Goal: Transaction & Acquisition: Obtain resource

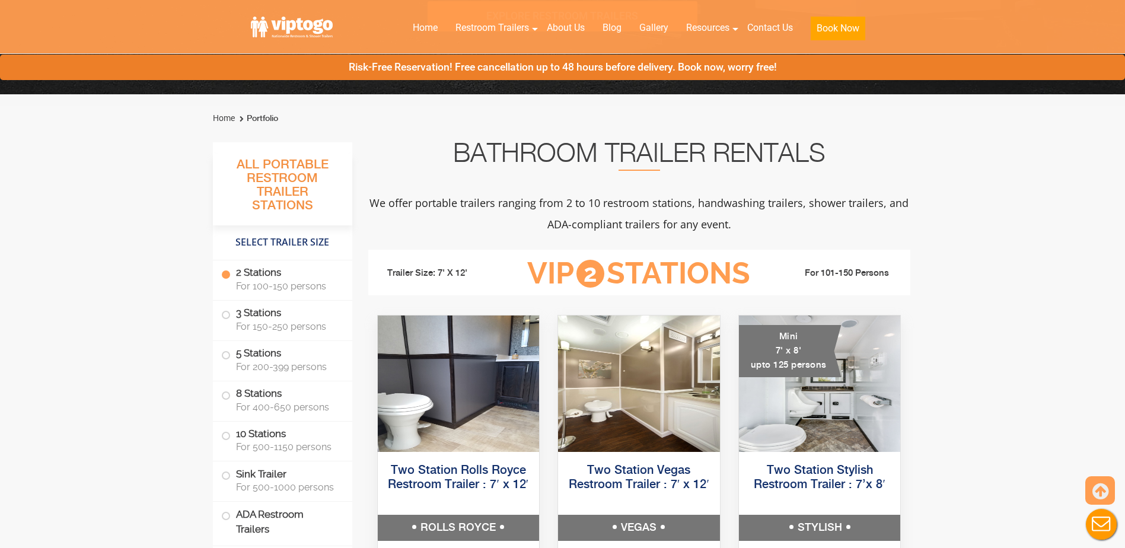
scroll to position [534, 0]
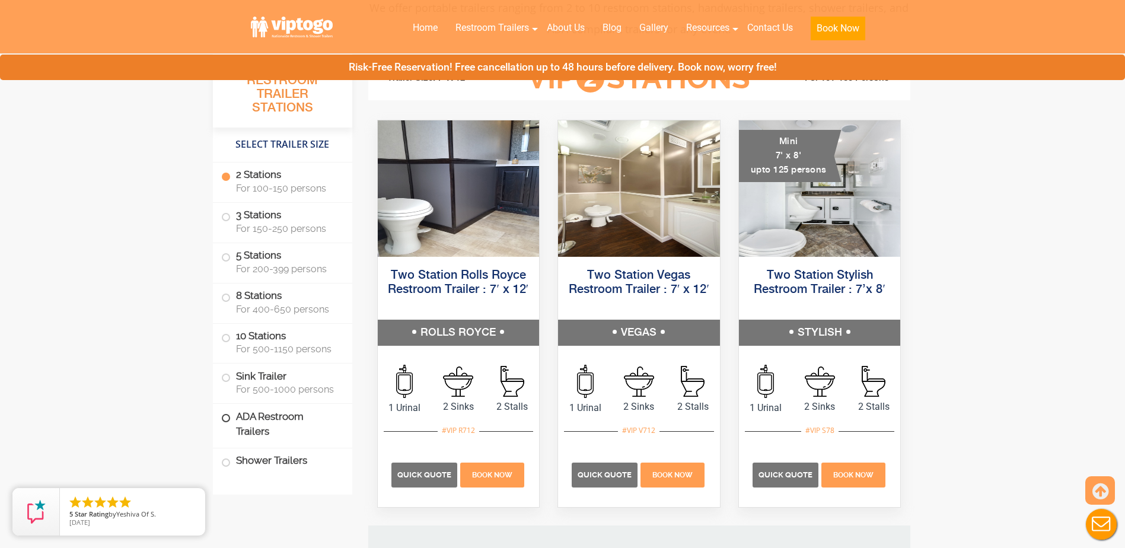
click at [227, 420] on span at bounding box center [226, 418] width 5 height 5
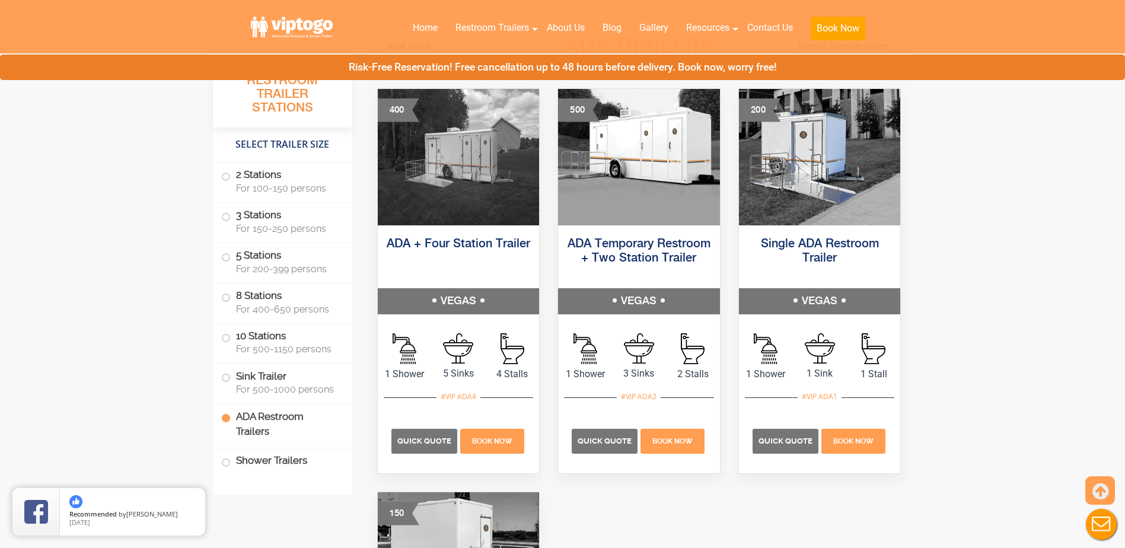
scroll to position [4169, 0]
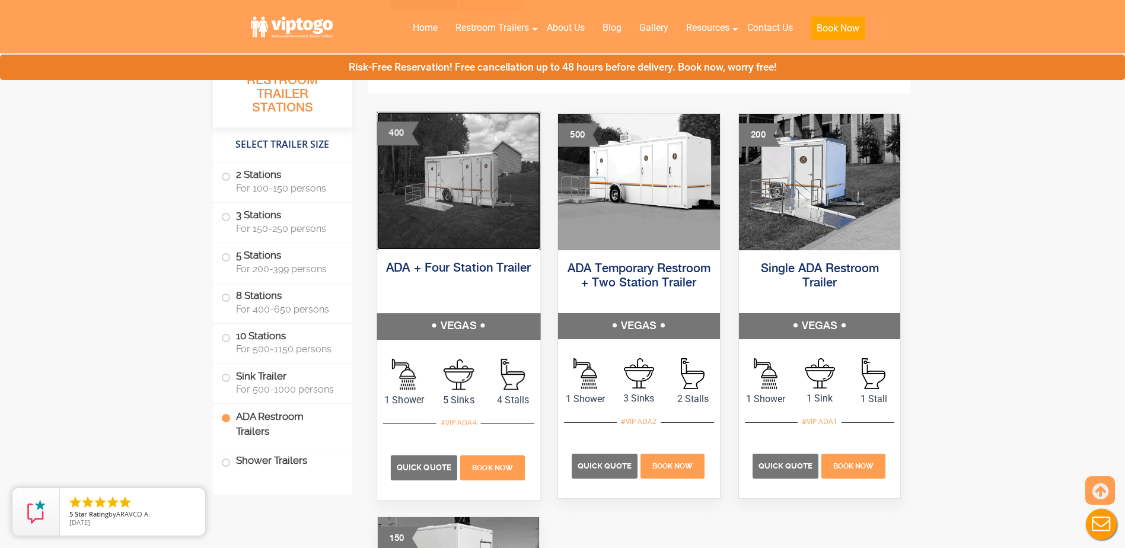
click at [447, 229] on img at bounding box center [458, 181] width 163 height 138
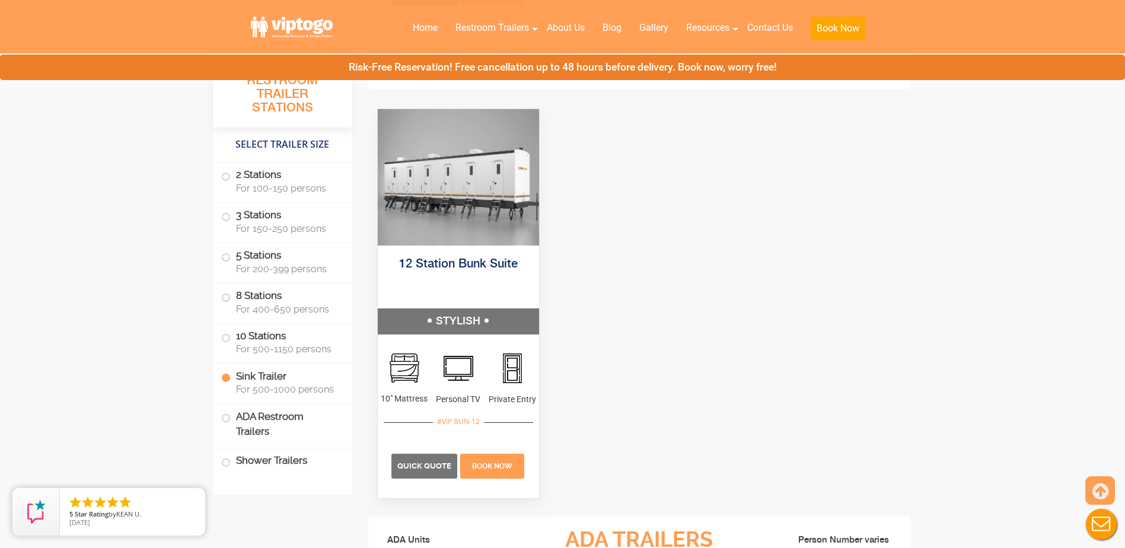
scroll to position [3695, 0]
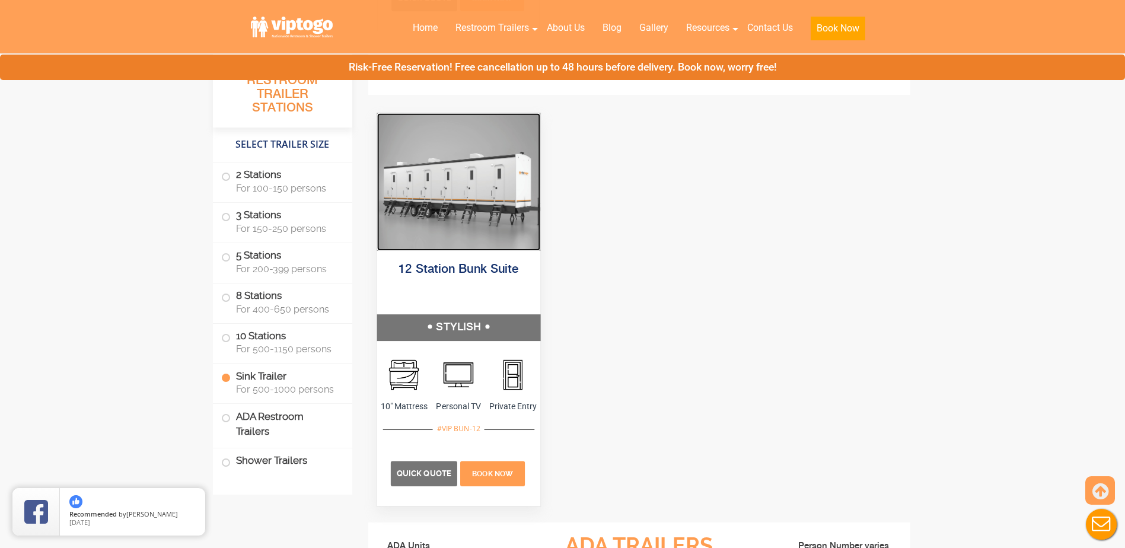
click at [454, 203] on img at bounding box center [458, 182] width 163 height 138
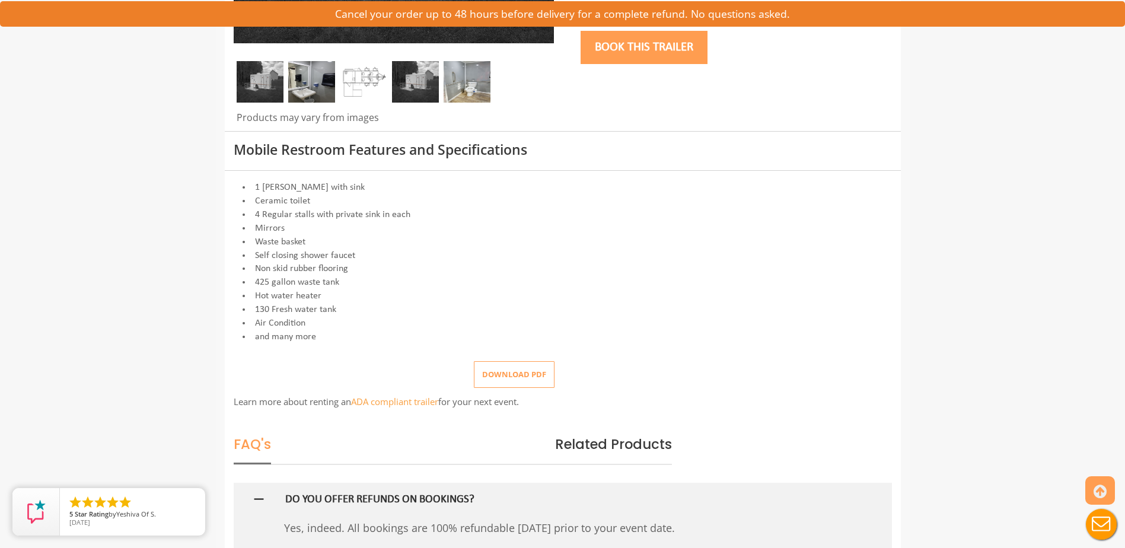
scroll to position [475, 0]
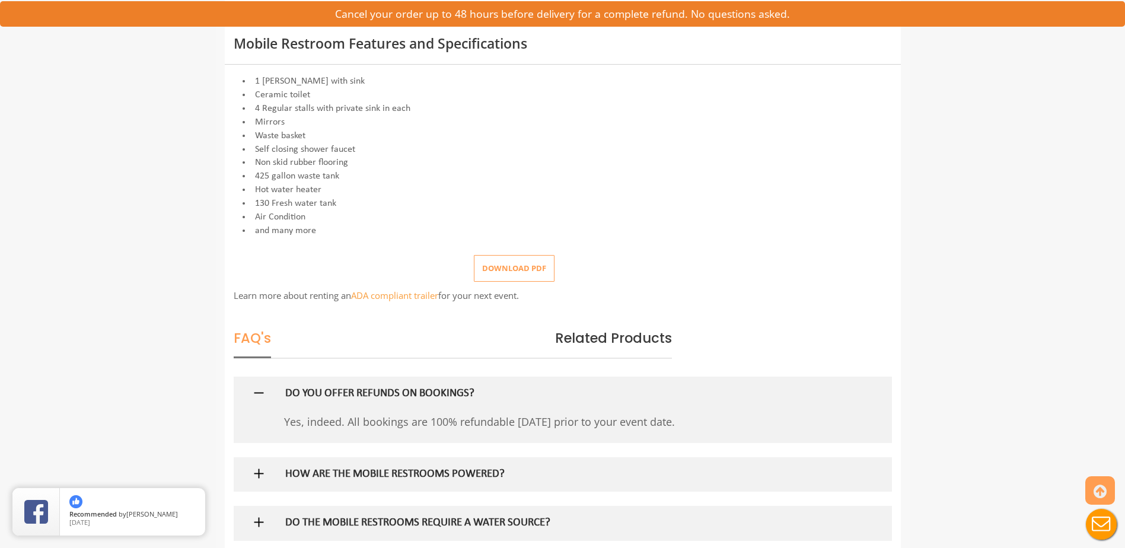
click at [502, 268] on button "Download pdf" at bounding box center [514, 268] width 81 height 27
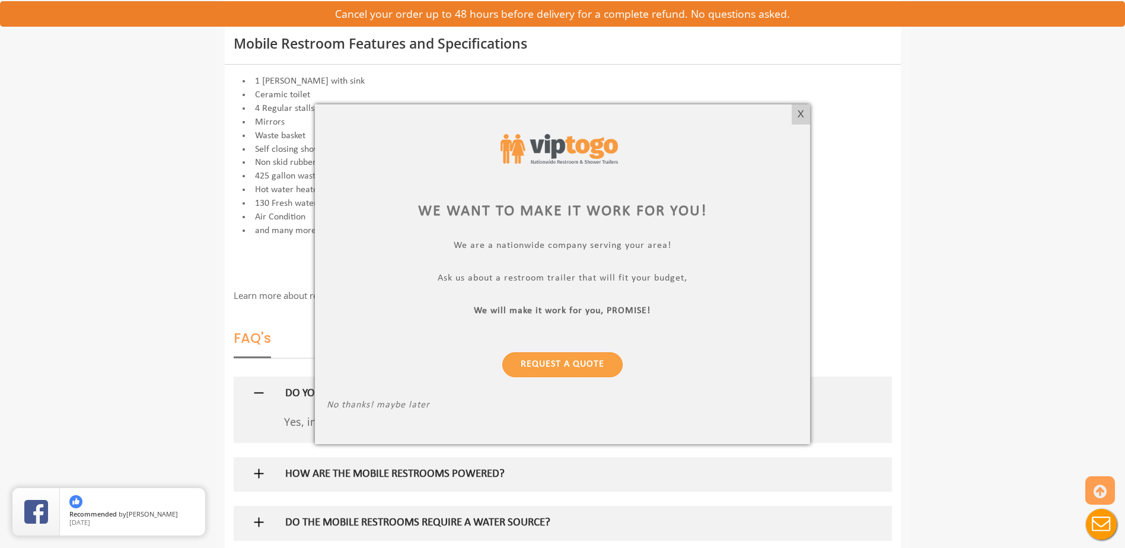
drag, startPoint x: 800, startPoint y: 111, endPoint x: 822, endPoint y: 96, distance: 26.5
click at [800, 111] on div "X" at bounding box center [801, 114] width 18 height 20
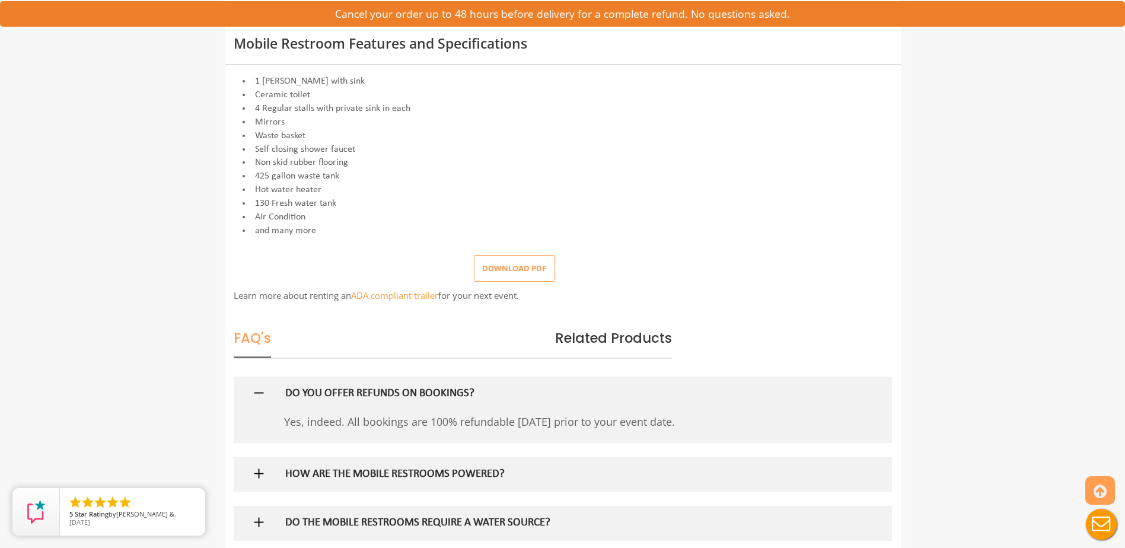
click at [521, 268] on button "Download pdf" at bounding box center [514, 268] width 81 height 27
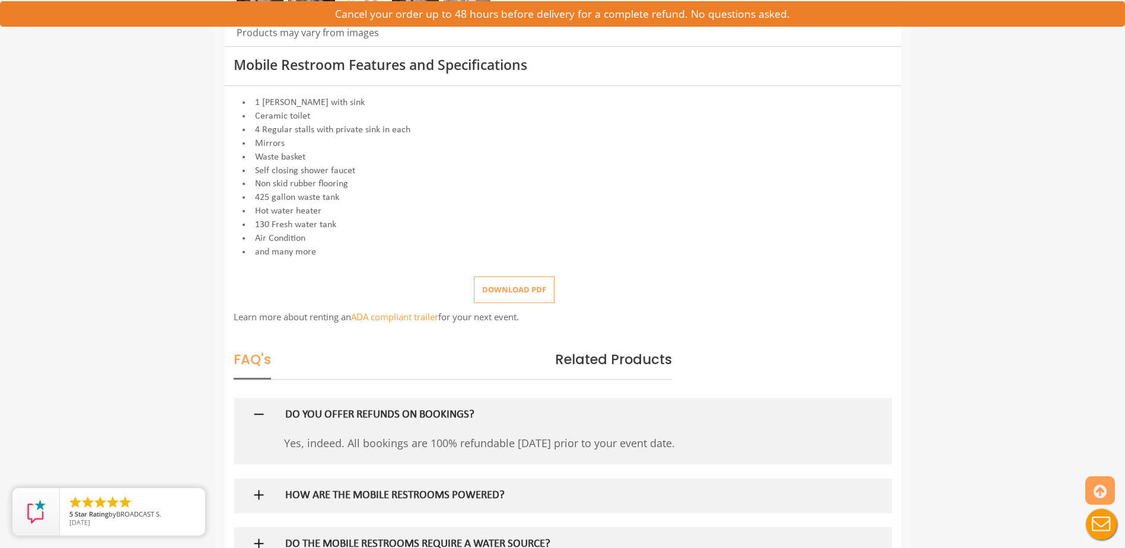
scroll to position [415, 0]
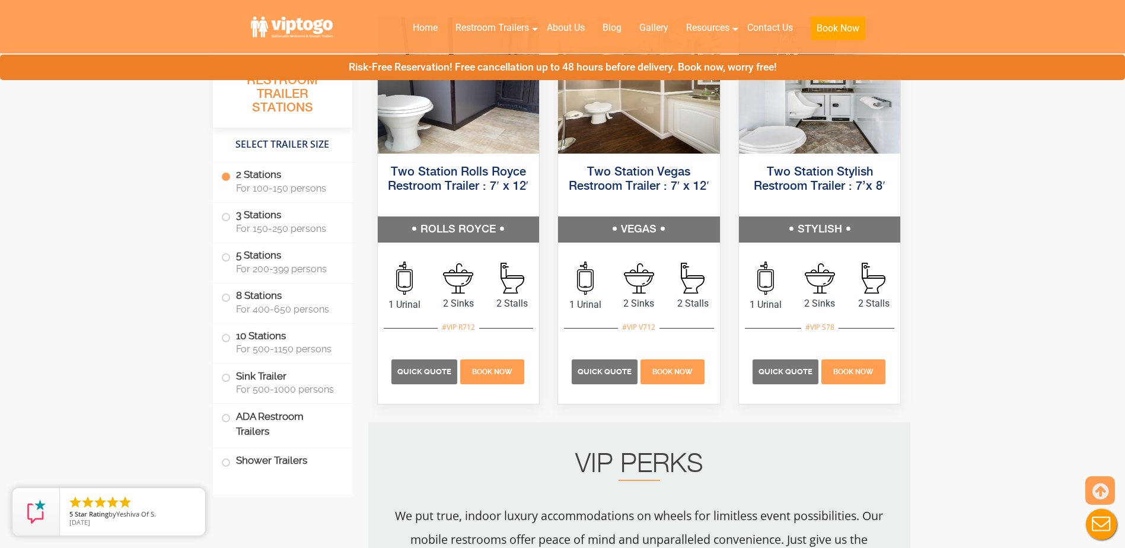
scroll to position [653, 0]
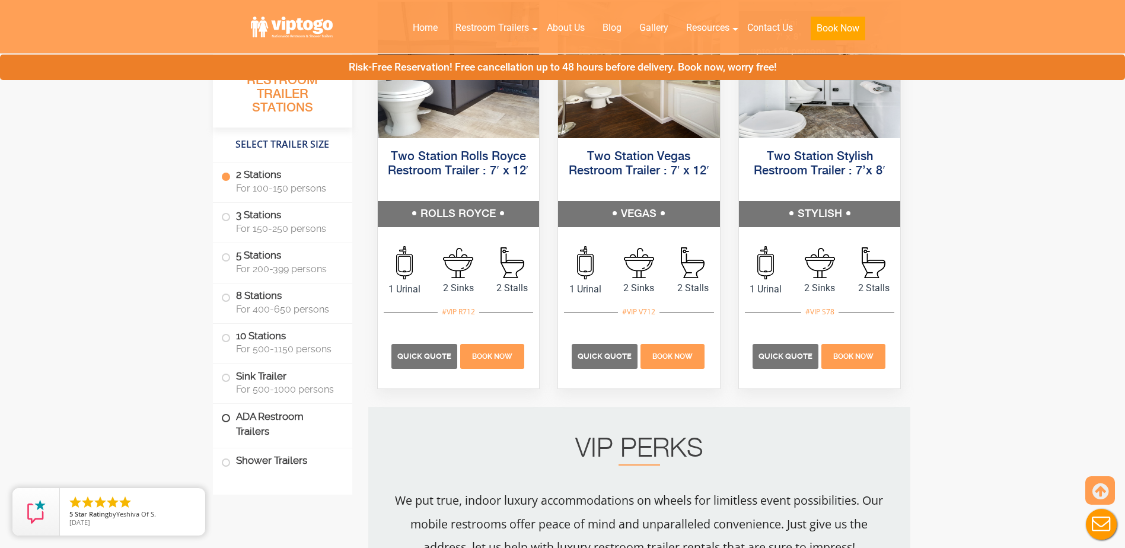
click at [268, 418] on label "ADA Restroom Trailers" at bounding box center [282, 424] width 123 height 40
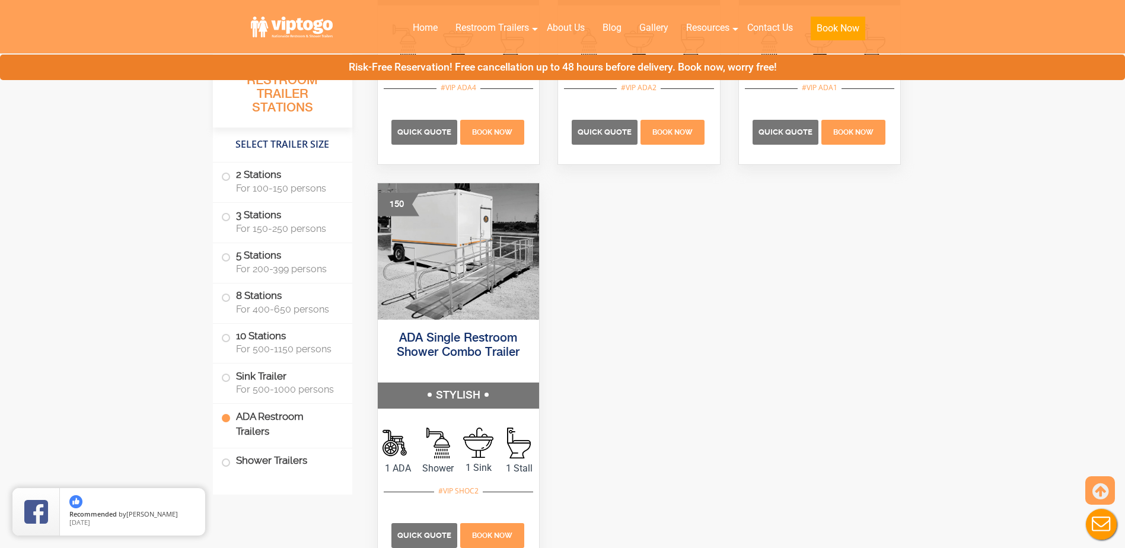
scroll to position [4466, 0]
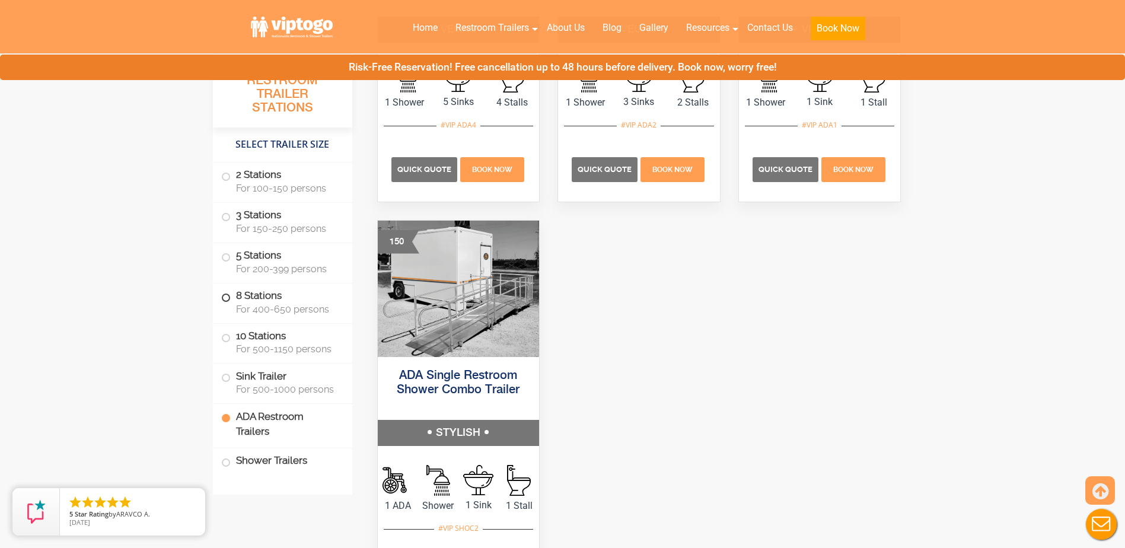
click at [226, 300] on span at bounding box center [226, 297] width 5 height 5
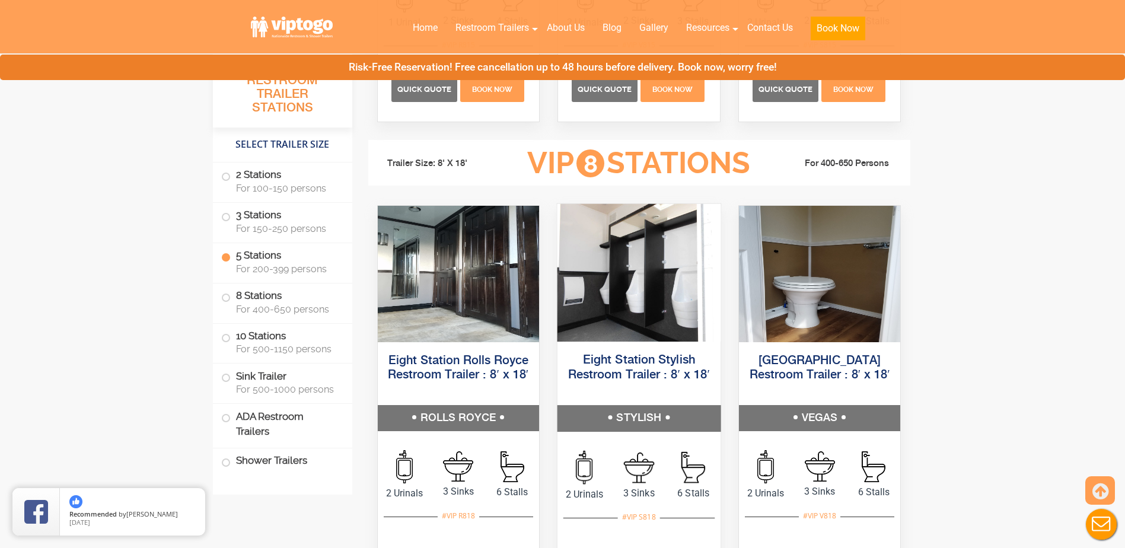
scroll to position [2147, 0]
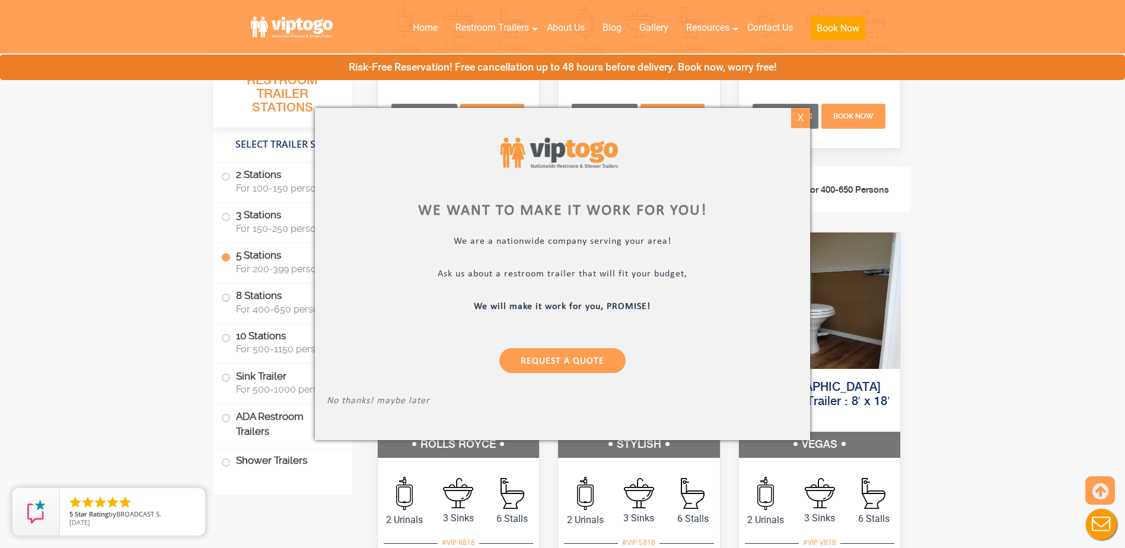
click at [804, 117] on div "X" at bounding box center [801, 118] width 18 height 20
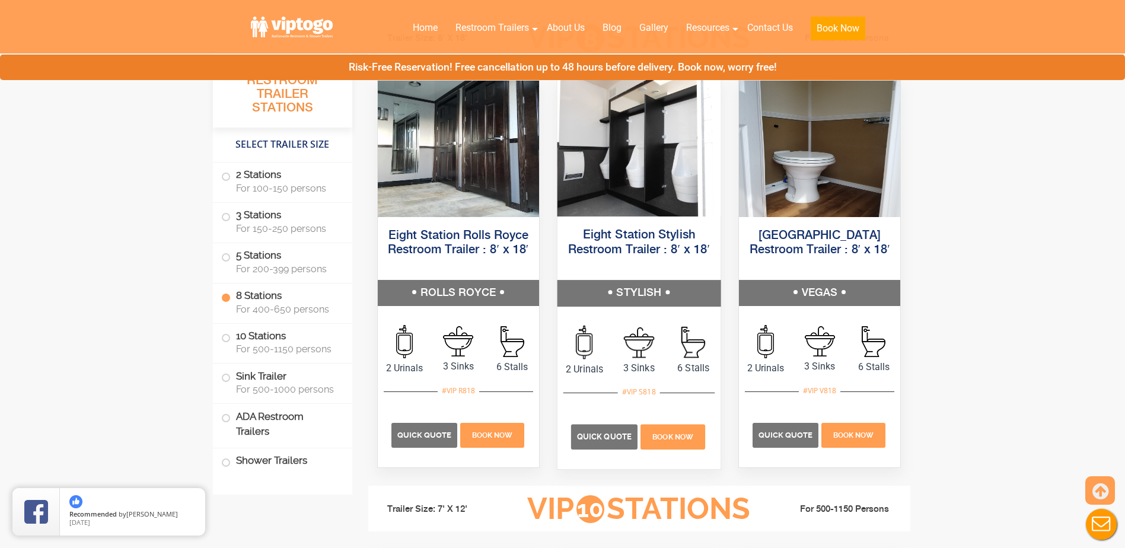
scroll to position [2325, 0]
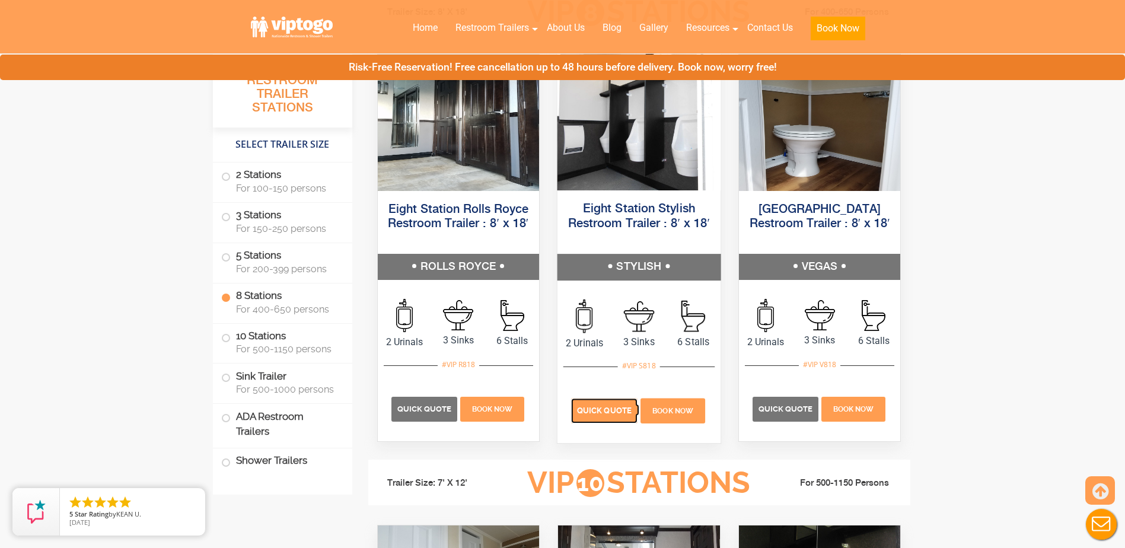
click at [598, 410] on span "Quick Quote" at bounding box center [604, 410] width 55 height 9
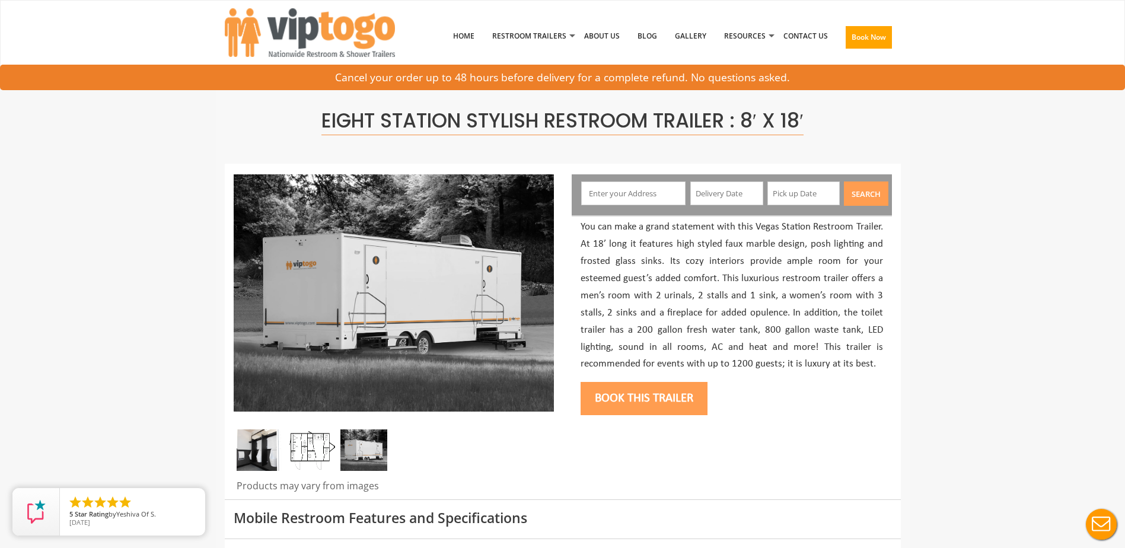
click at [634, 195] on input "text" at bounding box center [633, 194] width 104 height 24
click at [645, 190] on input "text" at bounding box center [633, 194] width 104 height 24
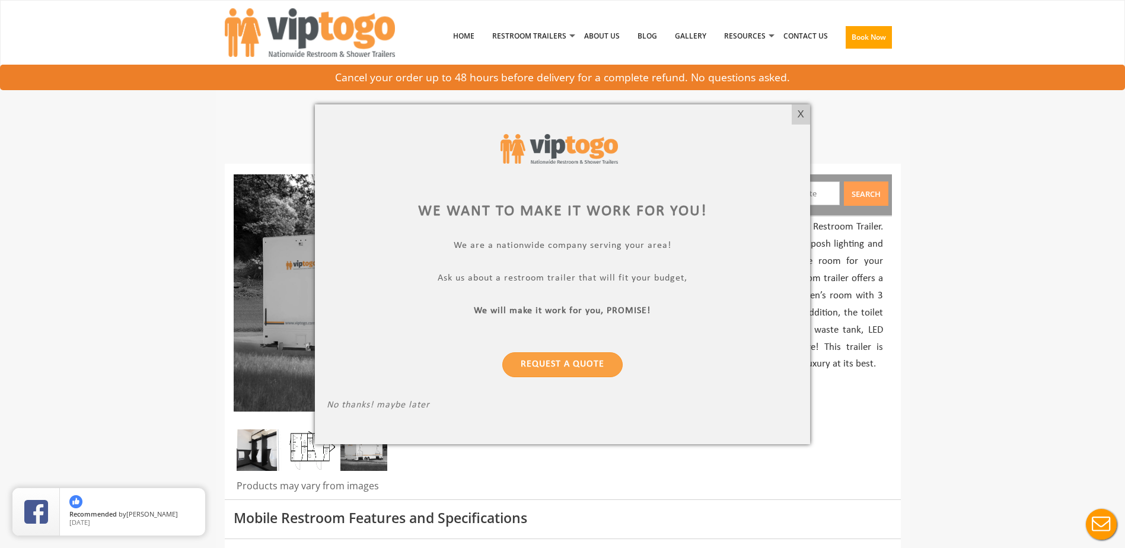
drag, startPoint x: 798, startPoint y: 110, endPoint x: 797, endPoint y: 103, distance: 7.1
click at [798, 110] on div "X" at bounding box center [801, 114] width 18 height 20
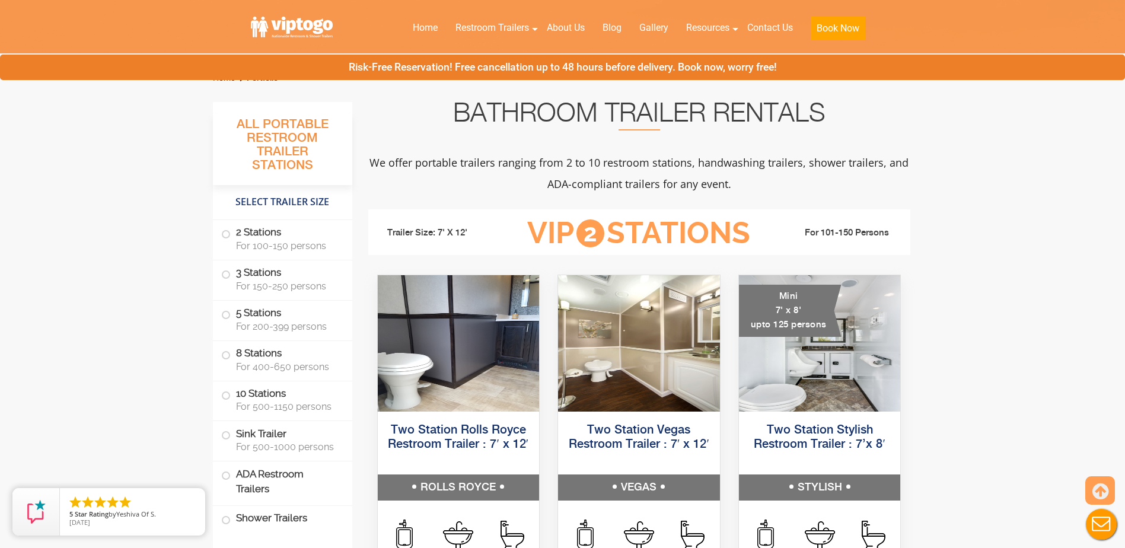
scroll to position [534, 0]
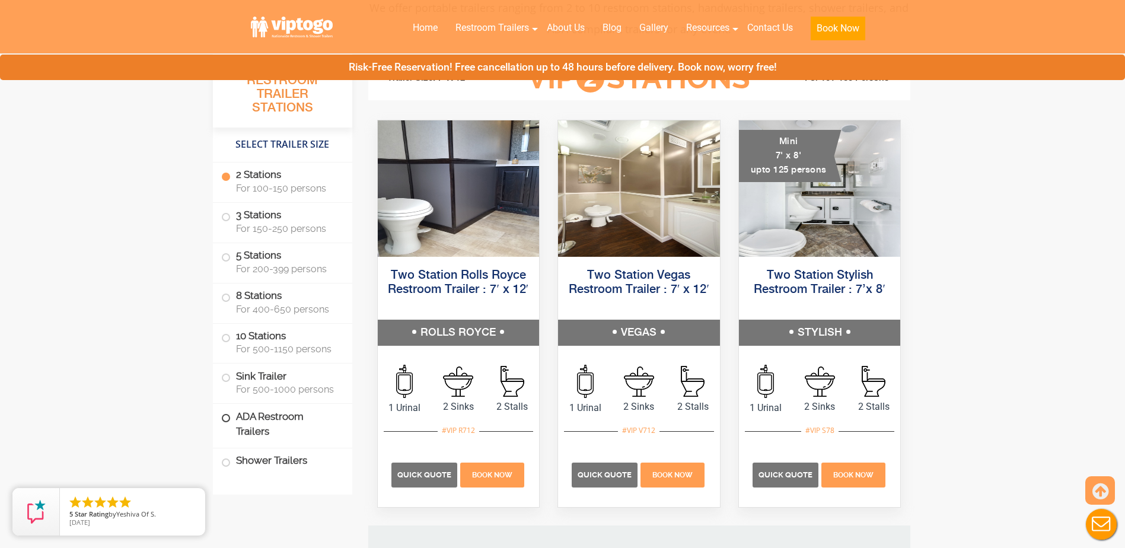
click at [248, 419] on label "ADA Restroom Trailers" at bounding box center [282, 424] width 123 height 40
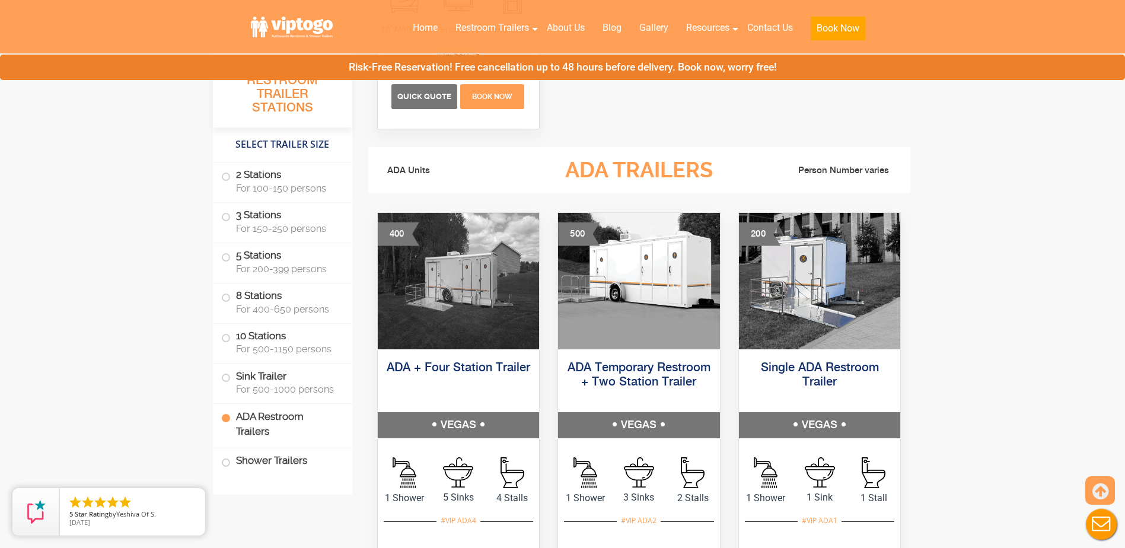
scroll to position [4169, 0]
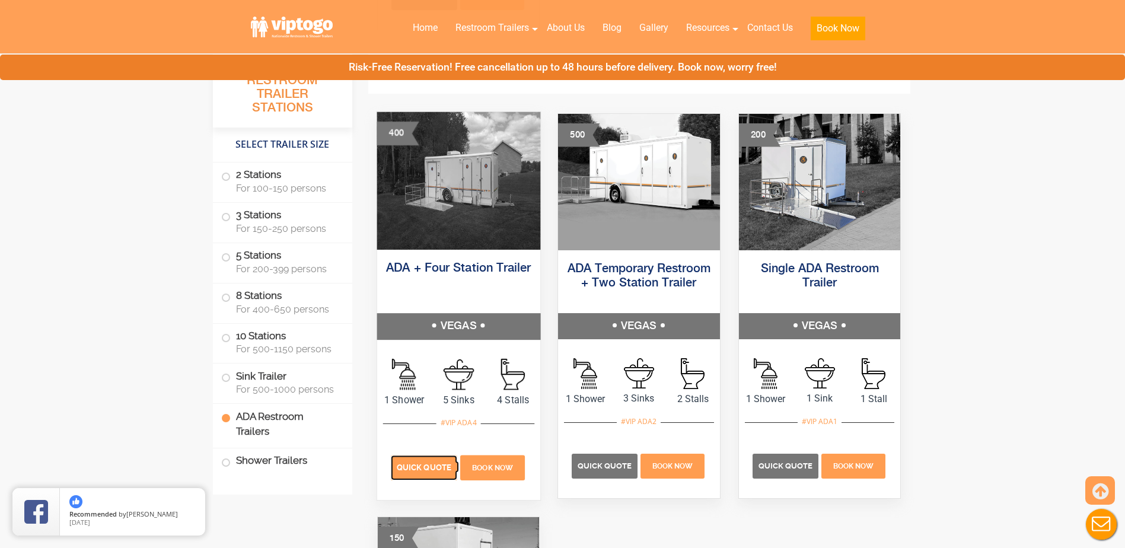
click at [414, 463] on span "Quick Quote" at bounding box center [424, 467] width 55 height 9
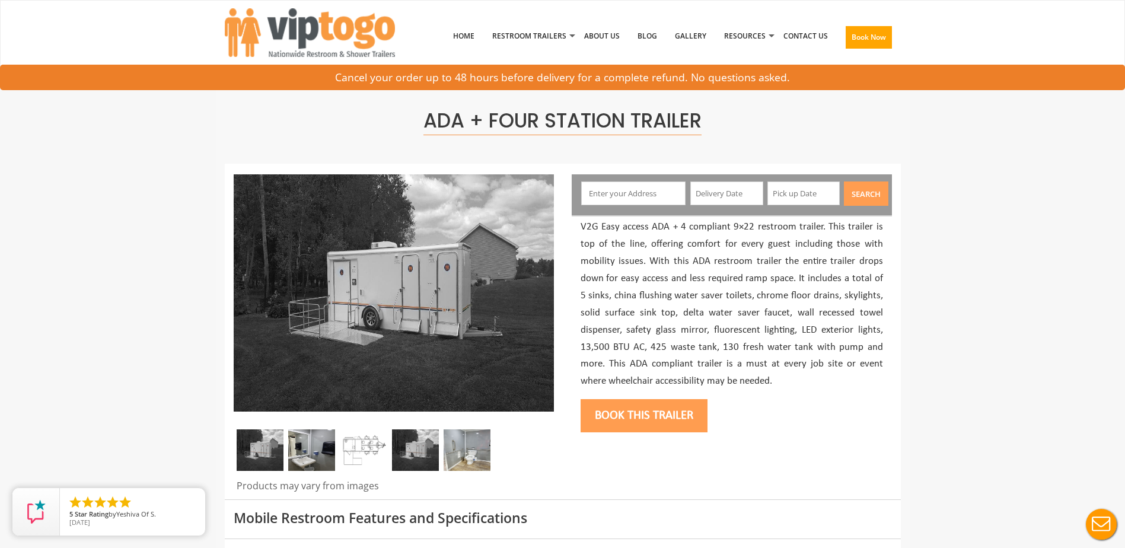
click at [629, 194] on input "text" at bounding box center [633, 194] width 104 height 24
type input "560 Brook Ave, The Bronx, NY, USA"
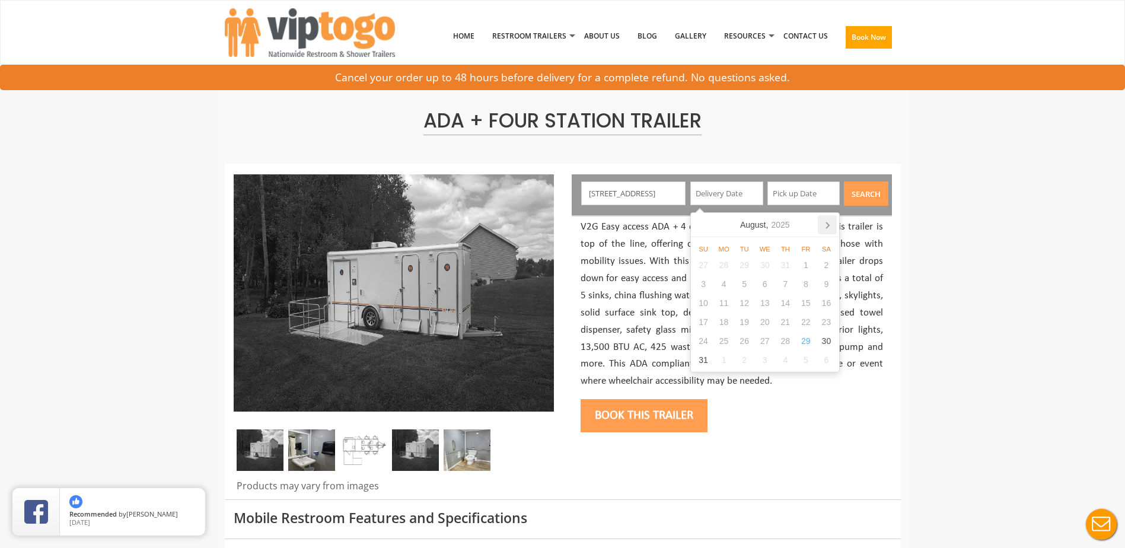
click at [828, 222] on icon at bounding box center [827, 224] width 19 height 19
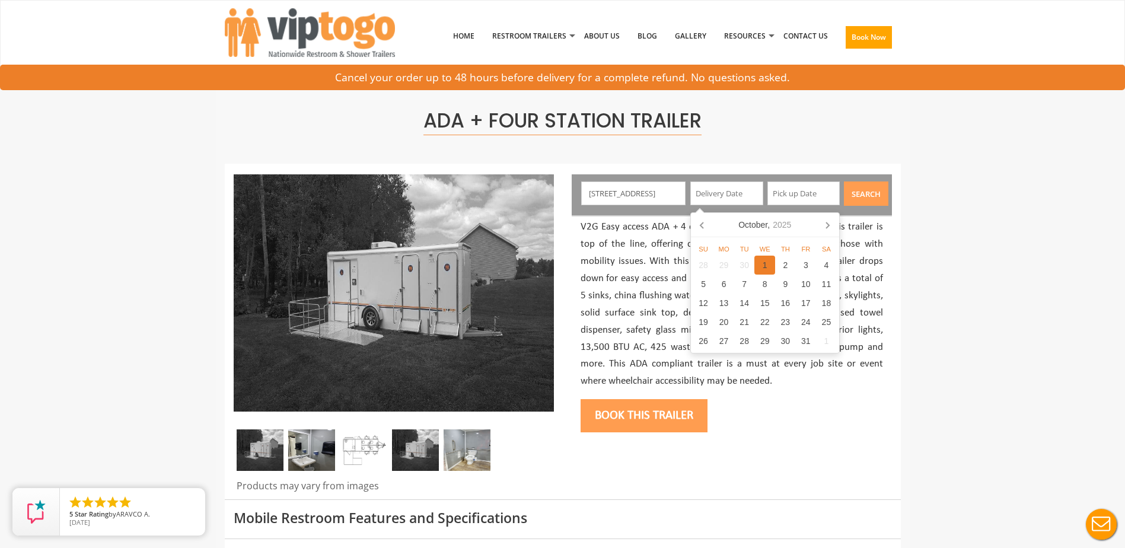
click at [764, 264] on div "1" at bounding box center [765, 265] width 21 height 19
type input "10/01/2025"
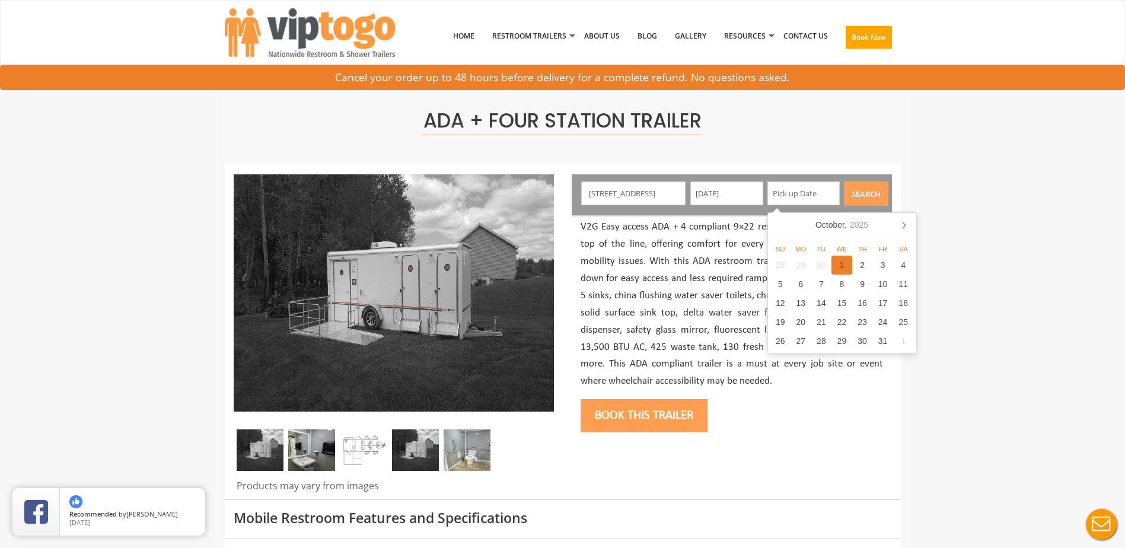
click at [839, 262] on div "1" at bounding box center [842, 265] width 21 height 19
type input "10/01/2025"
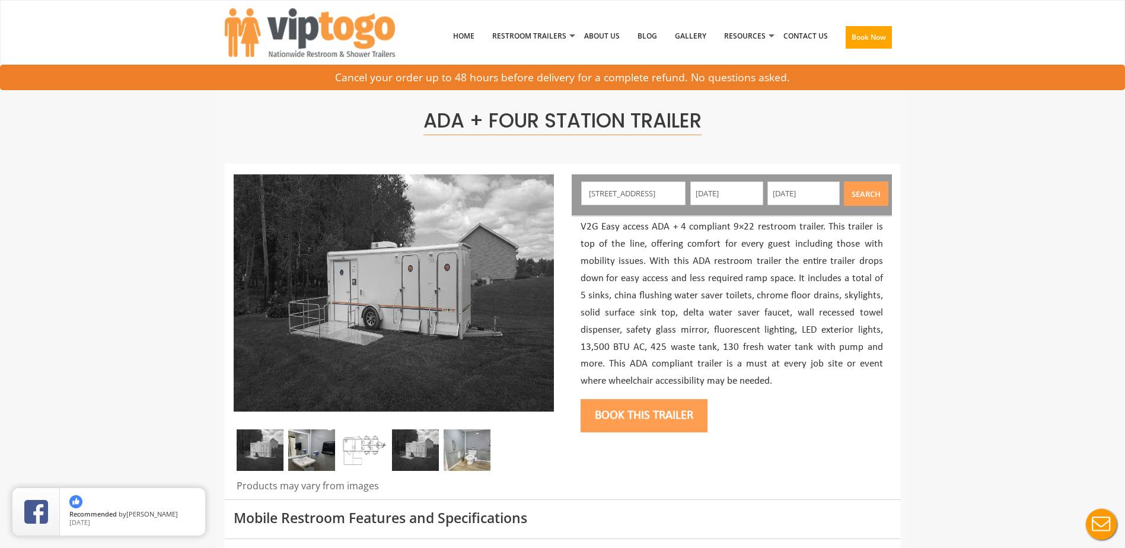
click at [874, 193] on button "Search" at bounding box center [866, 194] width 44 height 24
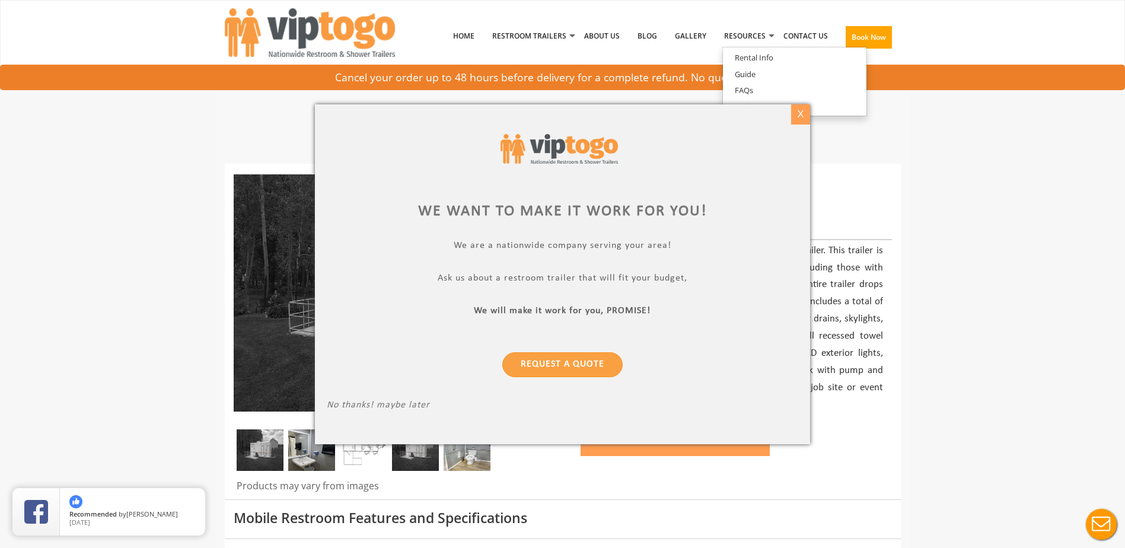
click at [802, 114] on div "X" at bounding box center [801, 114] width 18 height 20
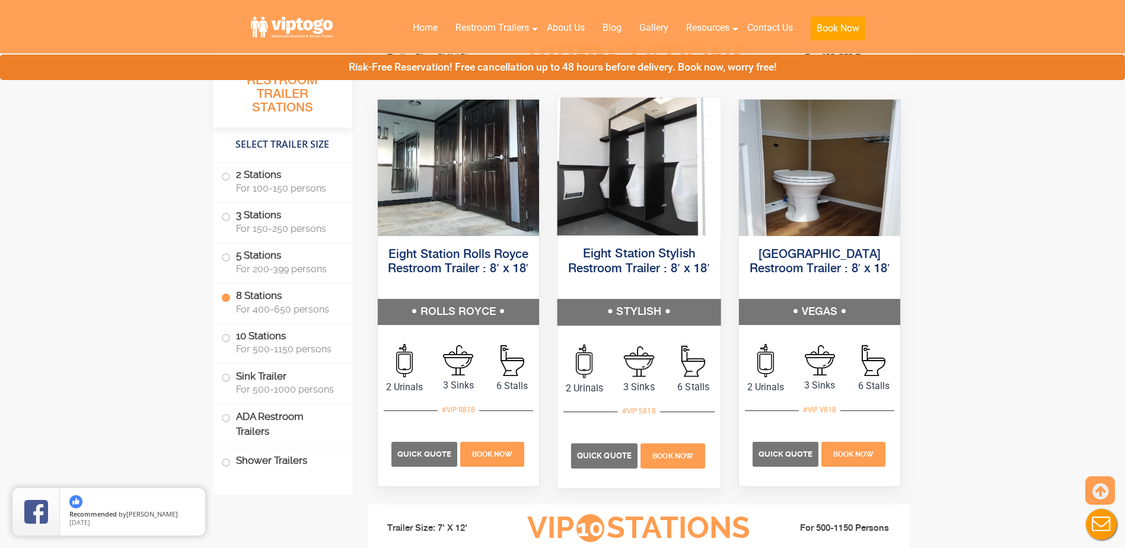
scroll to position [2314, 0]
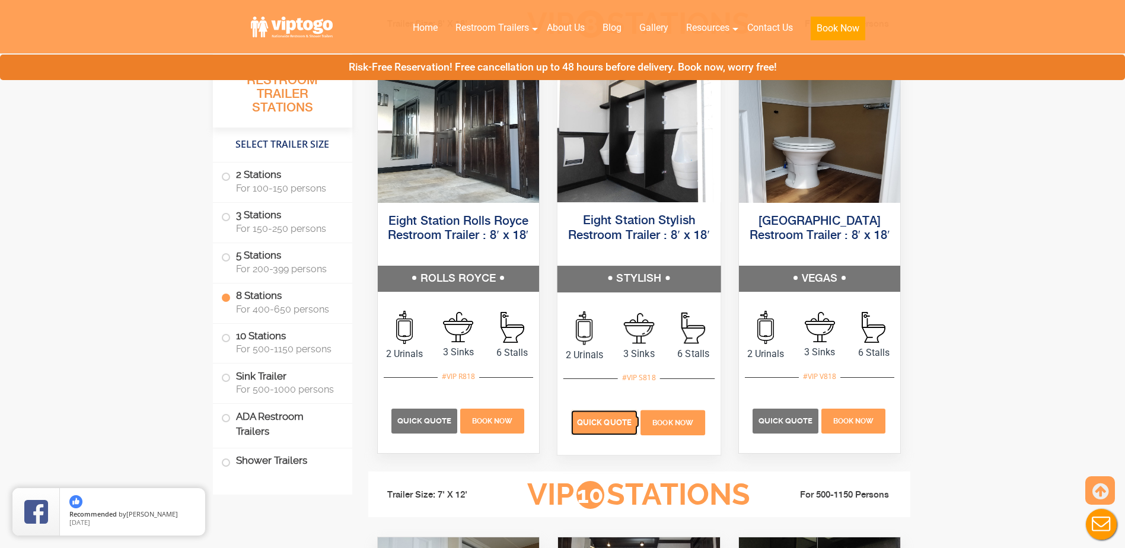
click at [589, 422] on span "Quick Quote" at bounding box center [604, 422] width 55 height 9
click at [602, 424] on span "Quick Quote" at bounding box center [604, 422] width 55 height 9
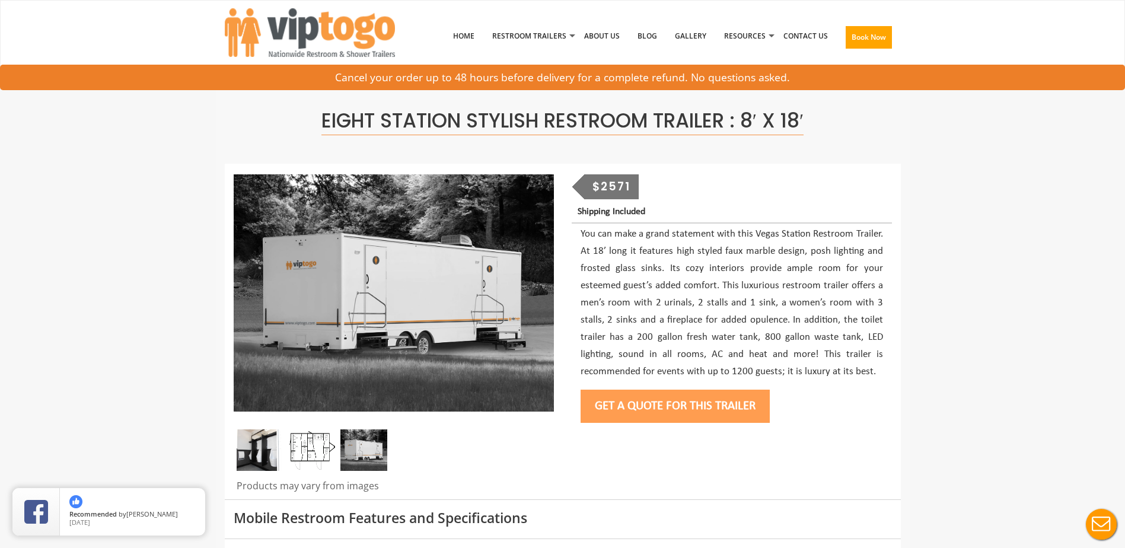
click at [259, 451] on img at bounding box center [260, 450] width 47 height 42
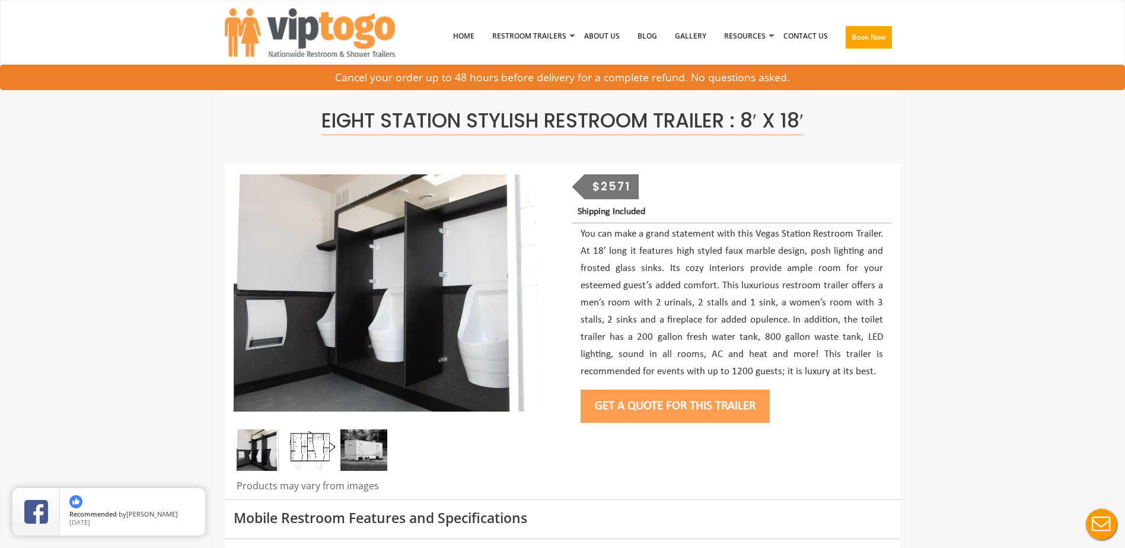
click at [319, 451] on img at bounding box center [311, 450] width 47 height 42
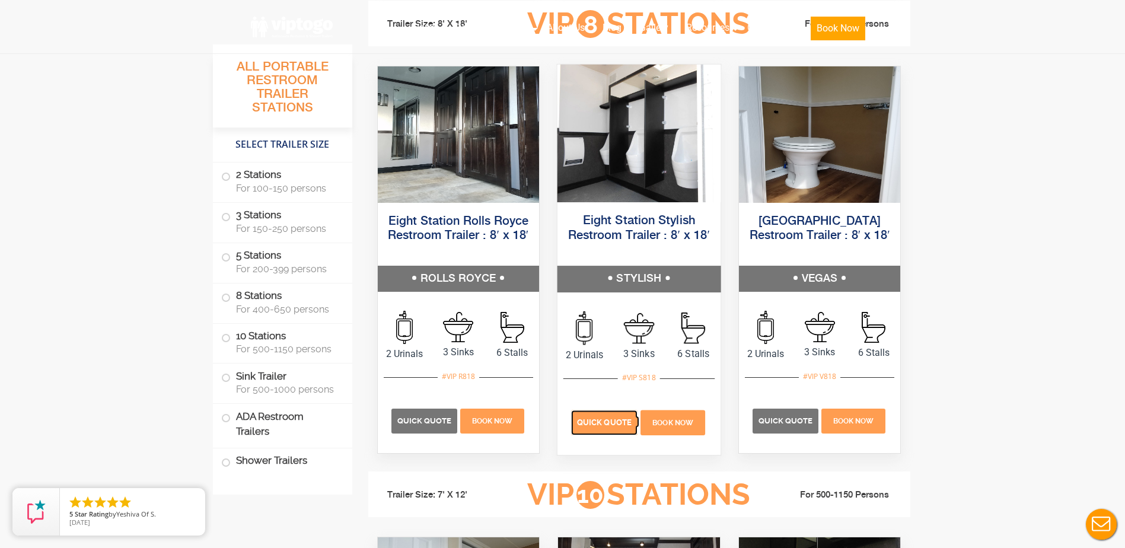
click at [607, 423] on span "Quick Quote" at bounding box center [604, 422] width 55 height 9
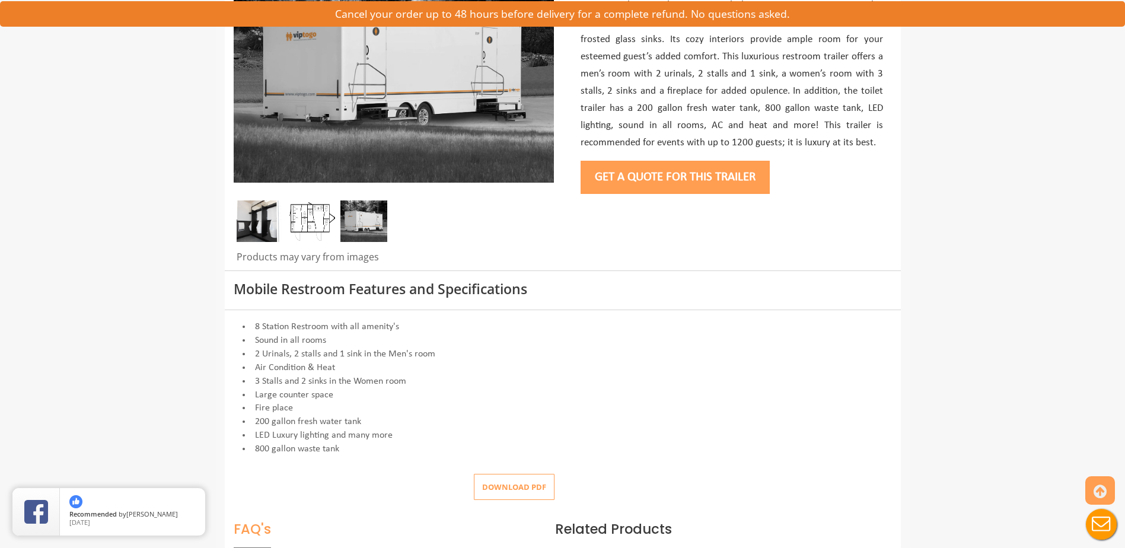
scroll to position [119, 0]
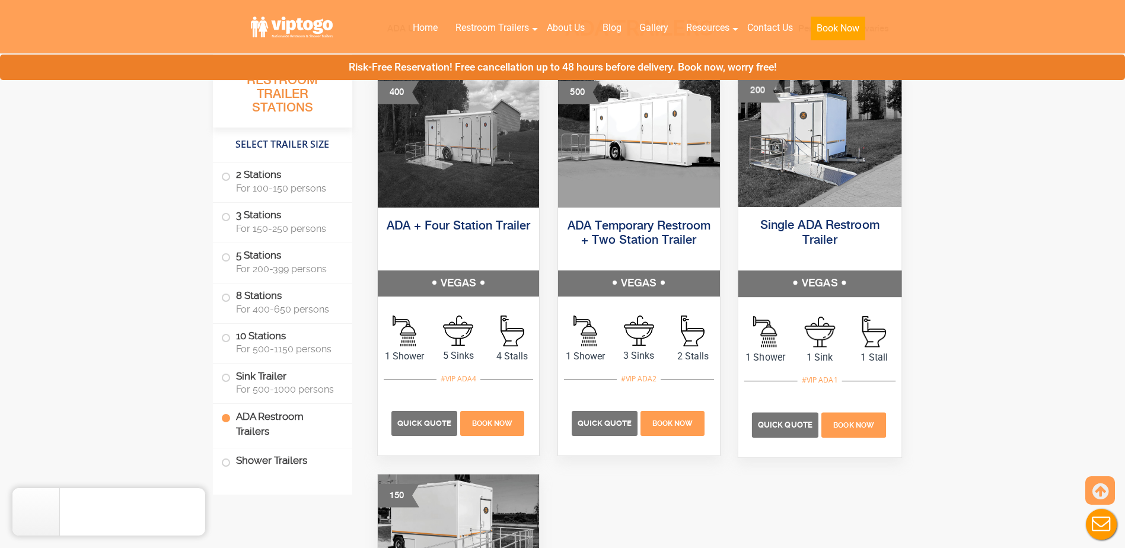
scroll to position [4153, 0]
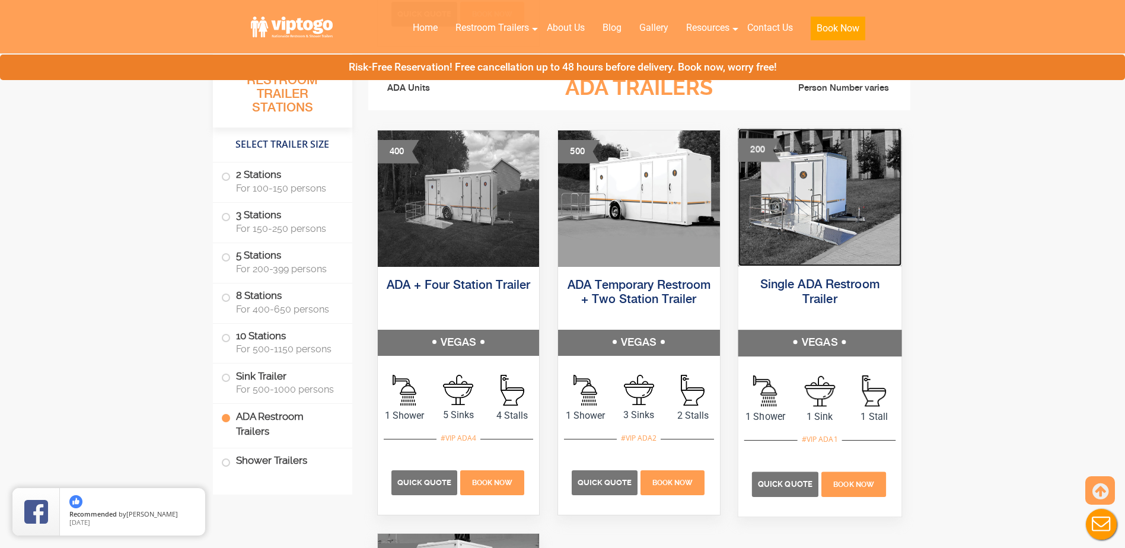
click at [798, 203] on img at bounding box center [819, 197] width 163 height 138
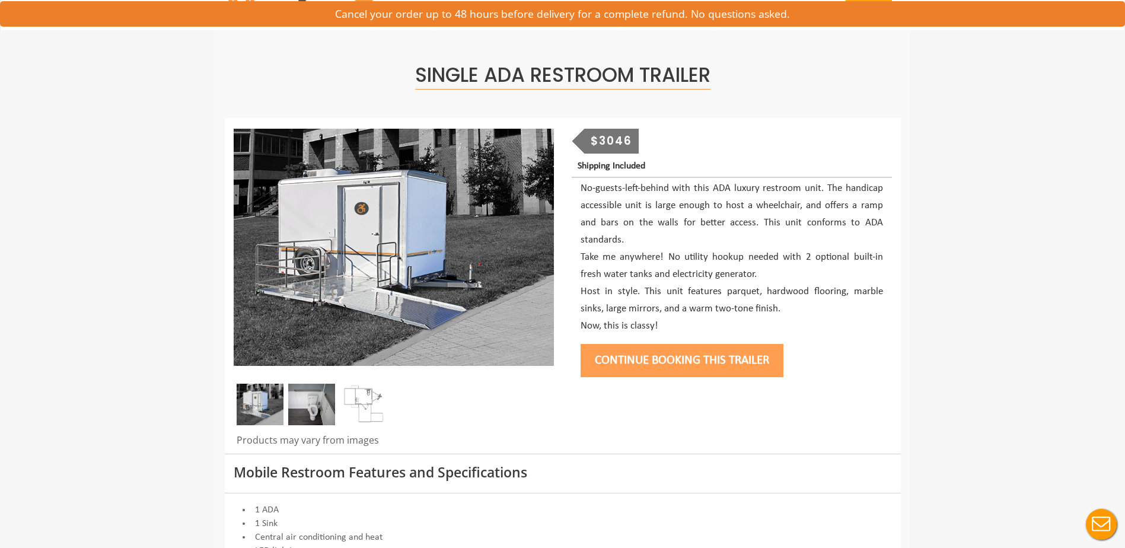
scroll to position [119, 0]
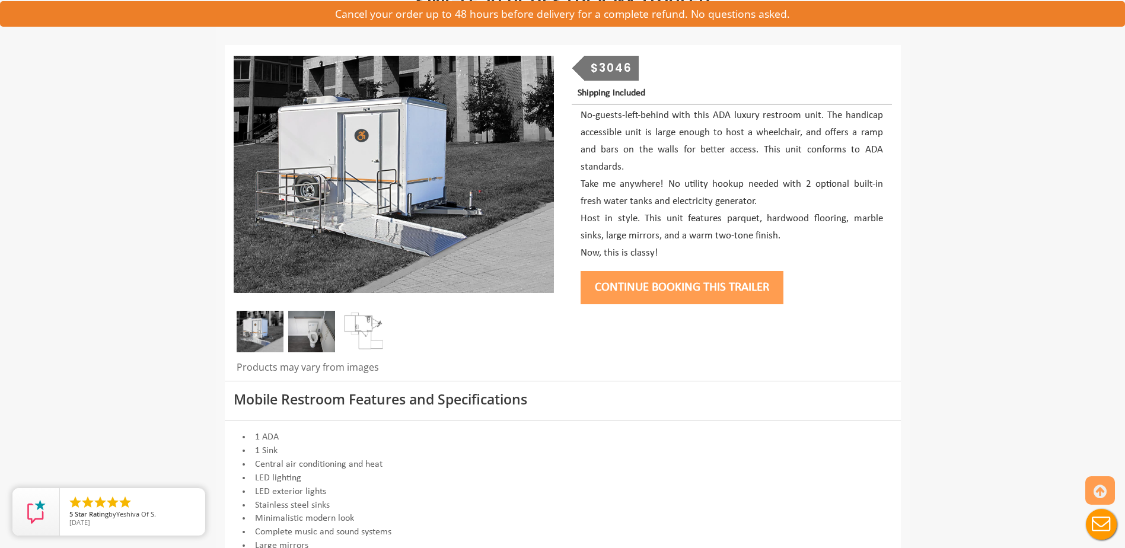
click at [260, 332] on img at bounding box center [260, 332] width 47 height 42
click at [313, 330] on img at bounding box center [311, 332] width 47 height 42
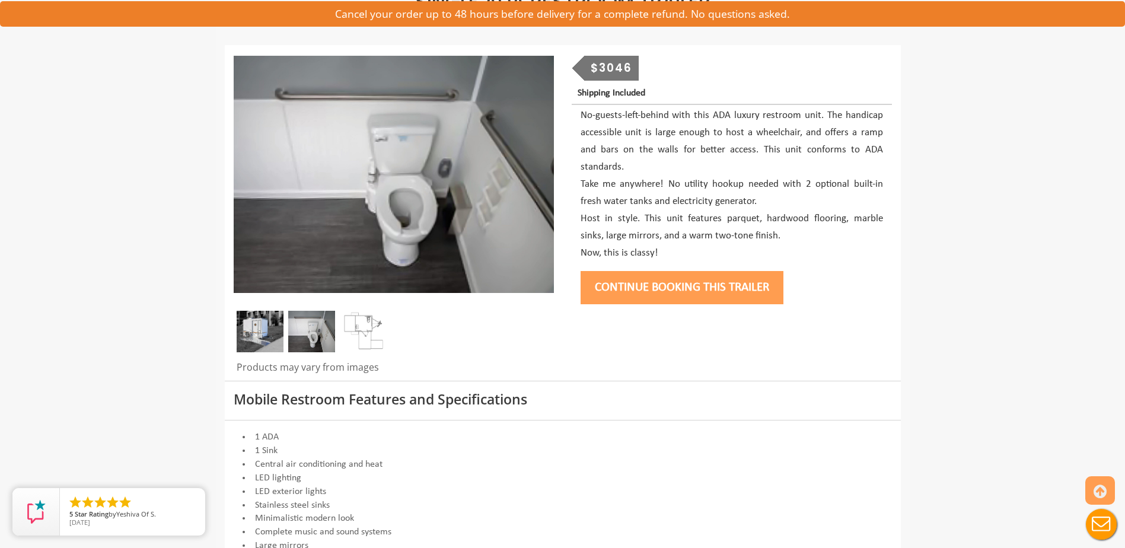
click at [272, 333] on img at bounding box center [260, 332] width 47 height 42
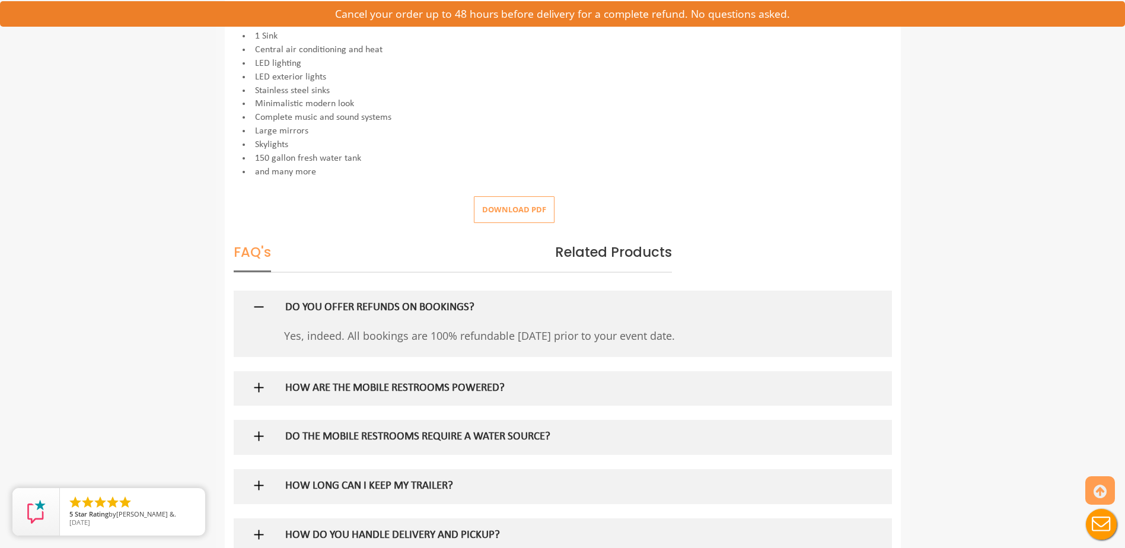
scroll to position [534, 0]
click at [518, 211] on button "Download pdf" at bounding box center [514, 209] width 81 height 27
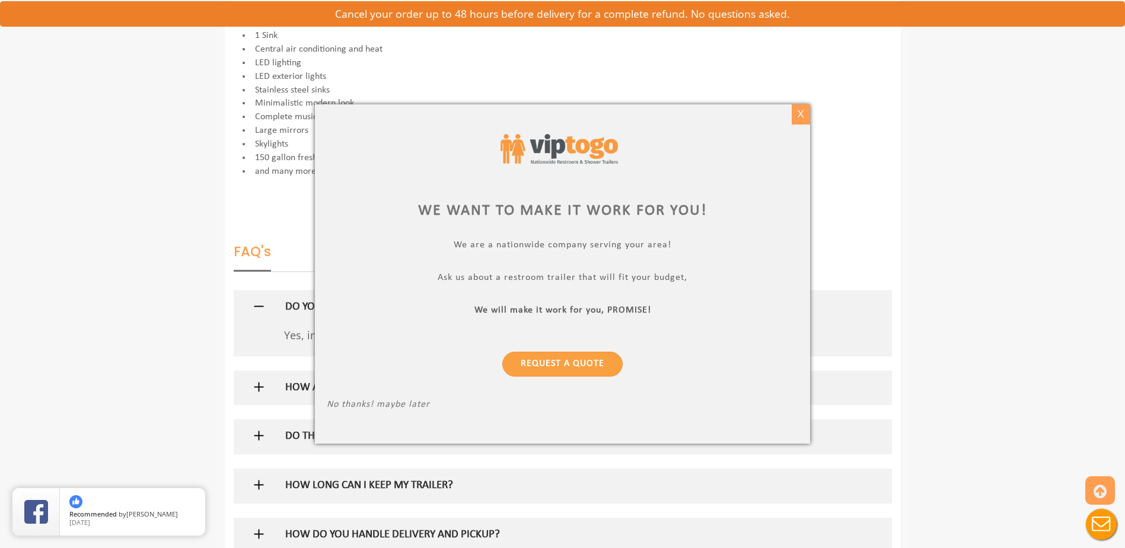
click at [797, 114] on div "X" at bounding box center [801, 114] width 18 height 20
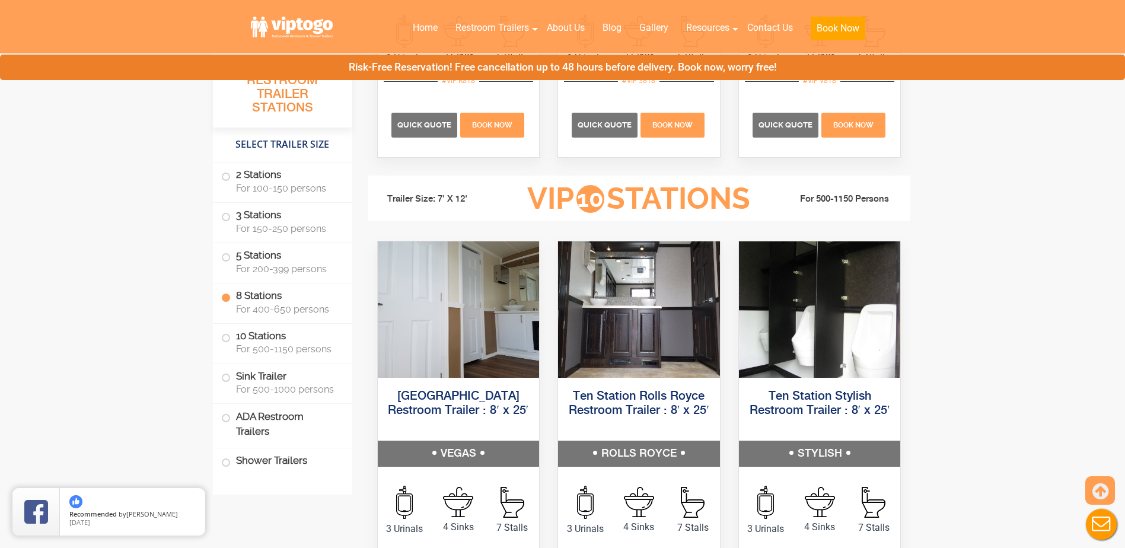
scroll to position [2610, 0]
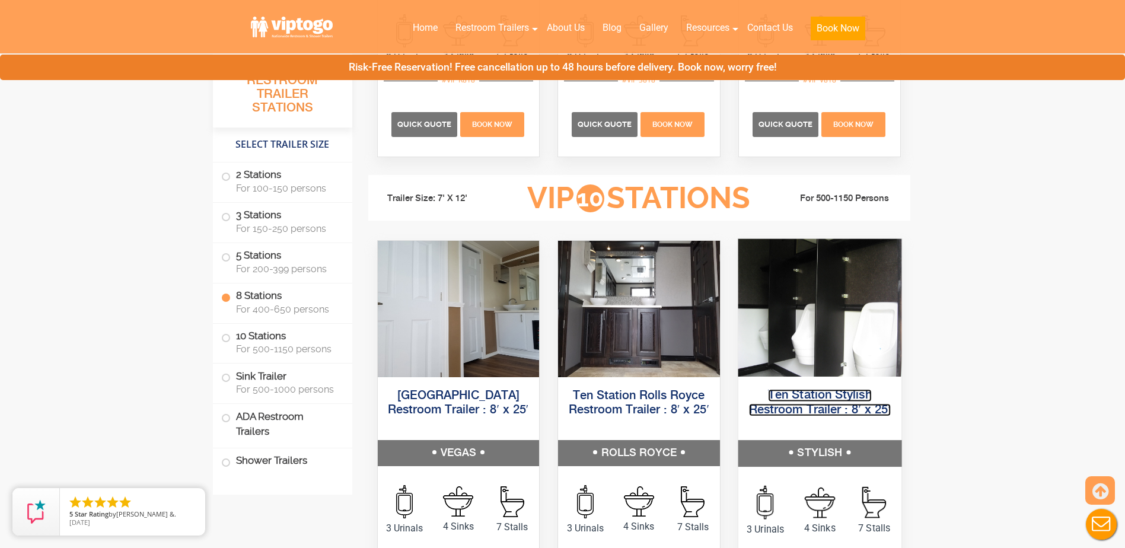
click at [801, 404] on link "Ten Station Stylish Restroom Trailer : 8′ x 25′" at bounding box center [820, 402] width 142 height 27
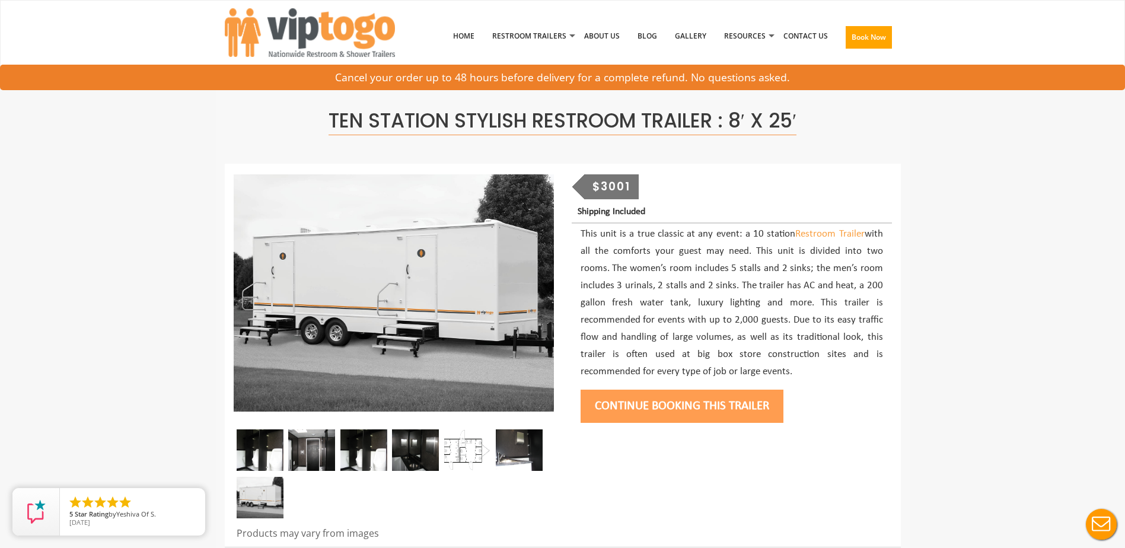
click at [464, 451] on img at bounding box center [467, 450] width 47 height 42
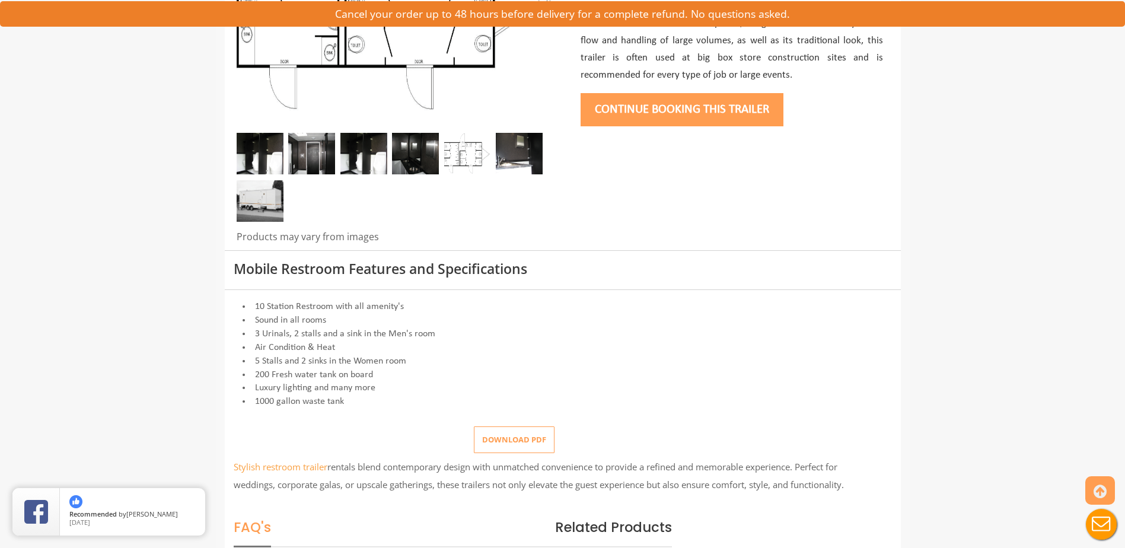
scroll to position [475, 0]
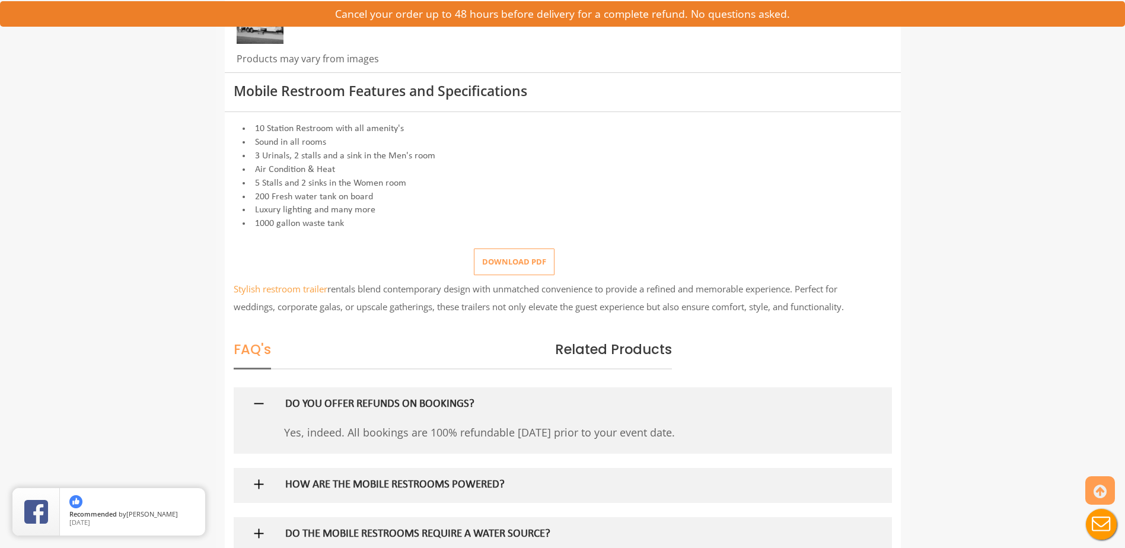
click at [520, 257] on button "Download pdf" at bounding box center [514, 262] width 81 height 27
